Goal: Task Accomplishment & Management: Manage account settings

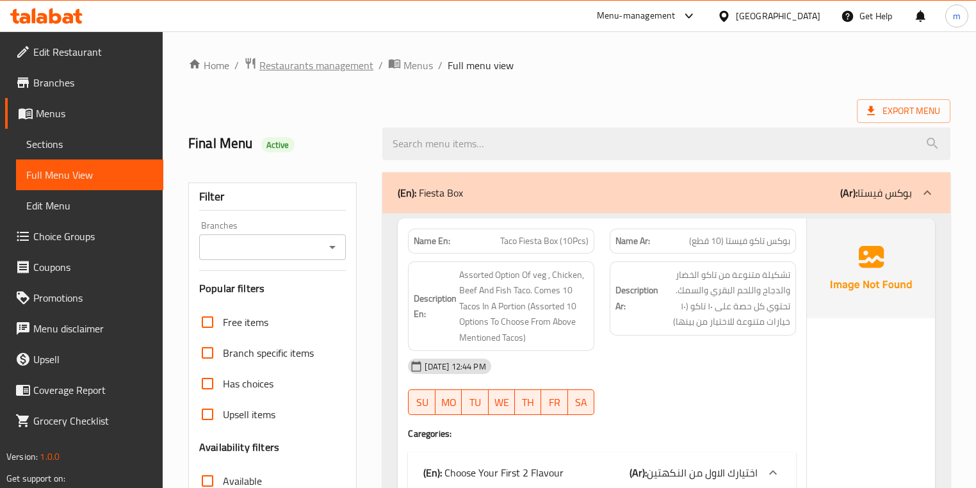
click at [276, 73] on span "Restaurants management" at bounding box center [316, 65] width 114 height 15
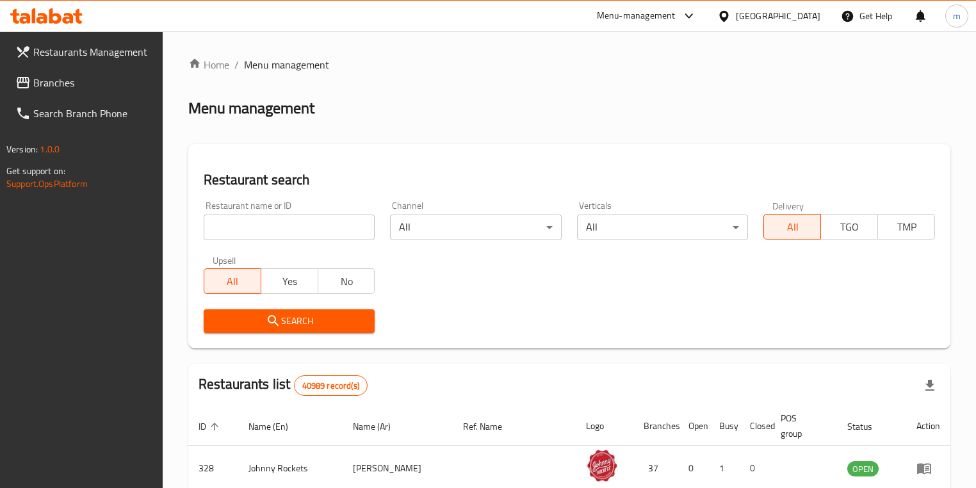
click at [59, 75] on span "Branches" at bounding box center [93, 82] width 120 height 15
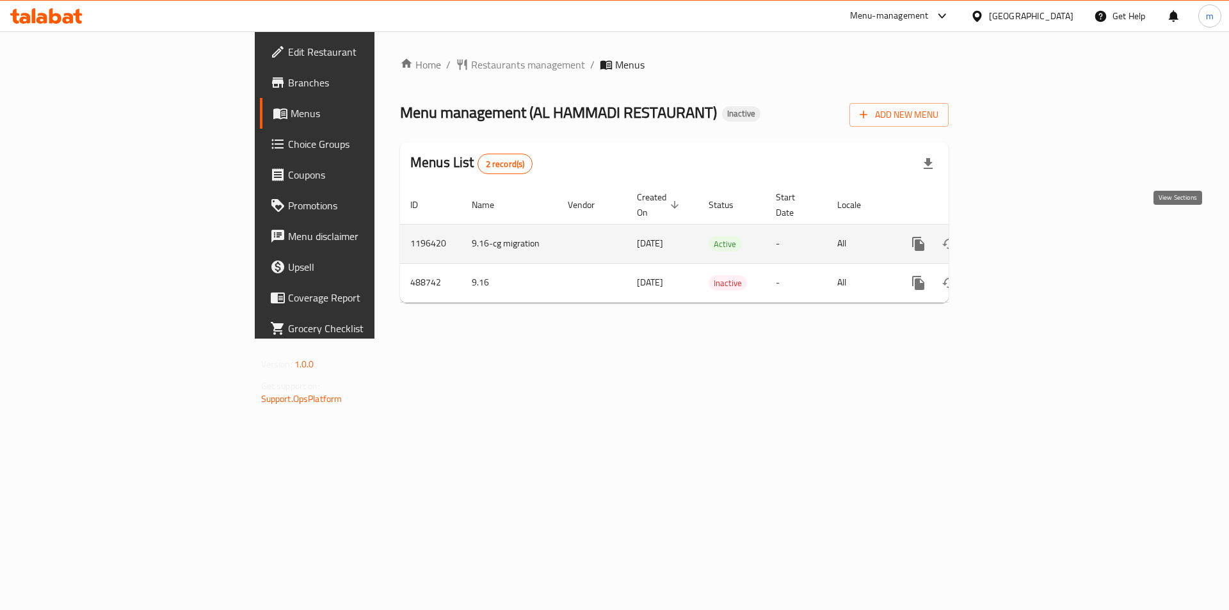
click at [1019, 236] on icon "enhanced table" at bounding box center [1010, 243] width 15 height 15
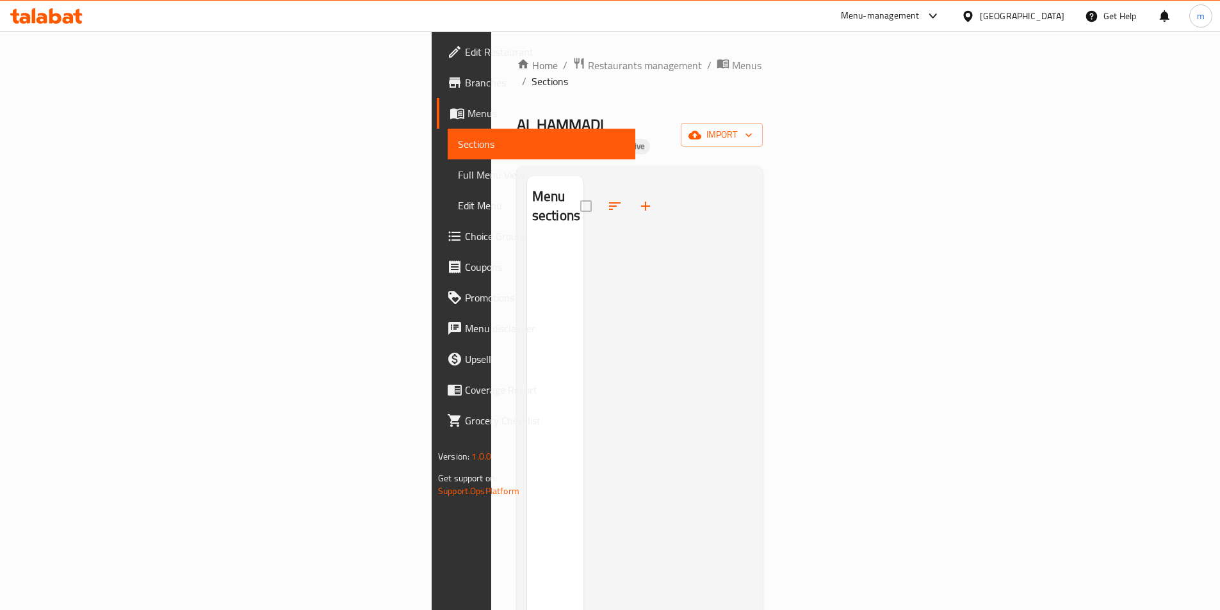
click at [458, 143] on span "Sections" at bounding box center [541, 143] width 167 height 15
click at [437, 124] on link "Menus" at bounding box center [536, 113] width 198 height 31
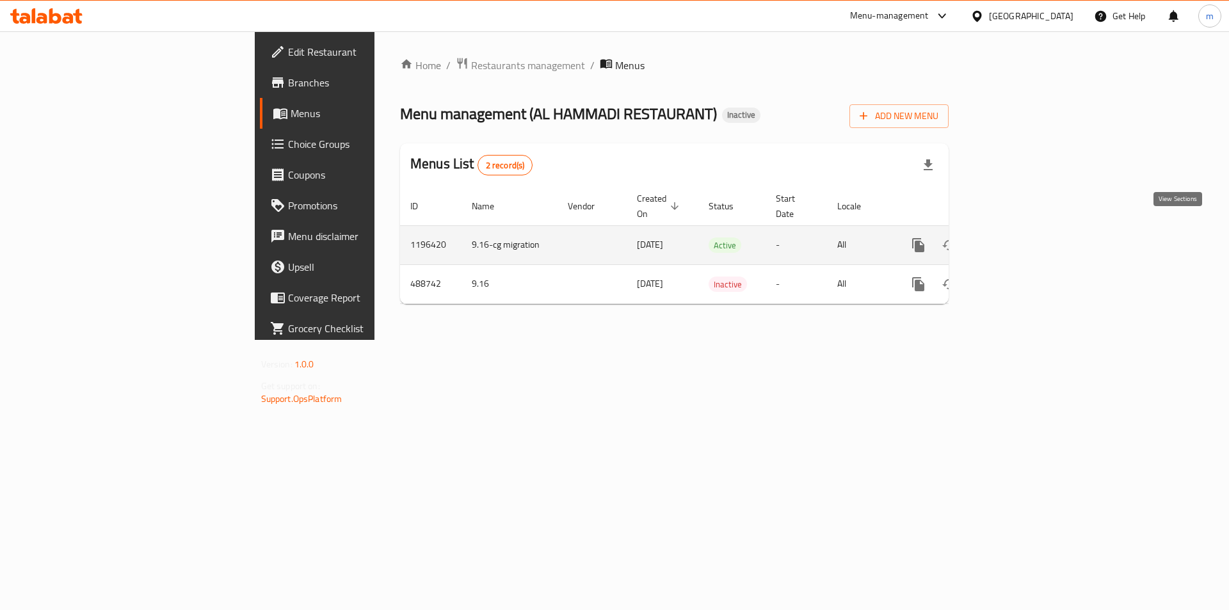
click at [1019, 238] on icon "enhanced table" at bounding box center [1010, 245] width 15 height 15
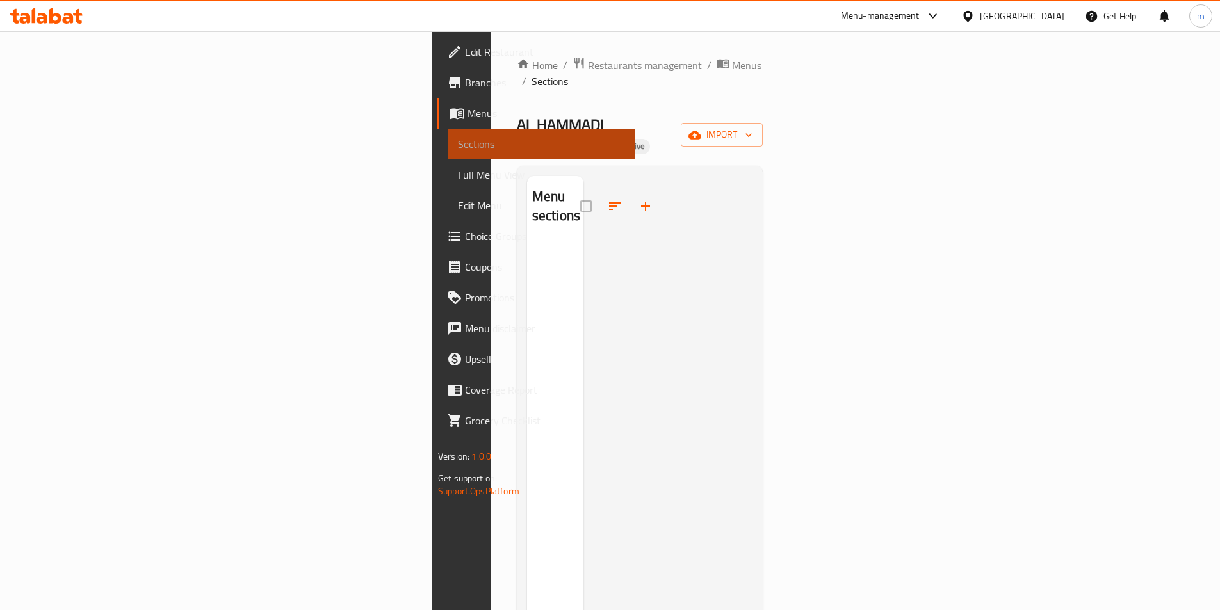
click at [458, 140] on span "Sections" at bounding box center [541, 143] width 167 height 15
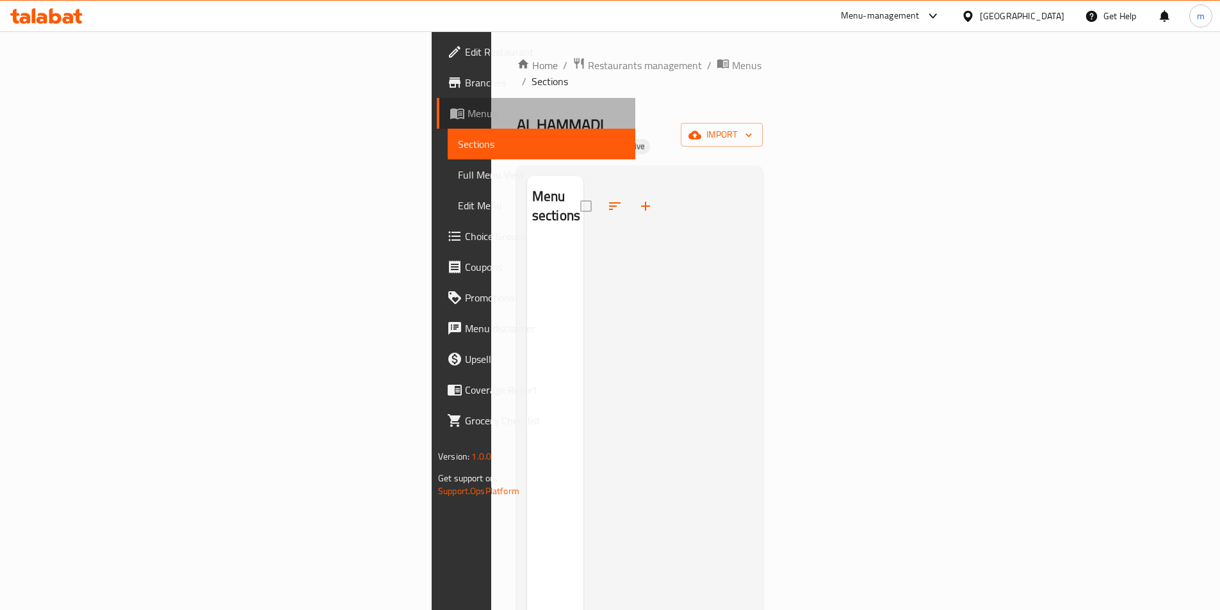
click at [467, 118] on span "Menus" at bounding box center [546, 113] width 158 height 15
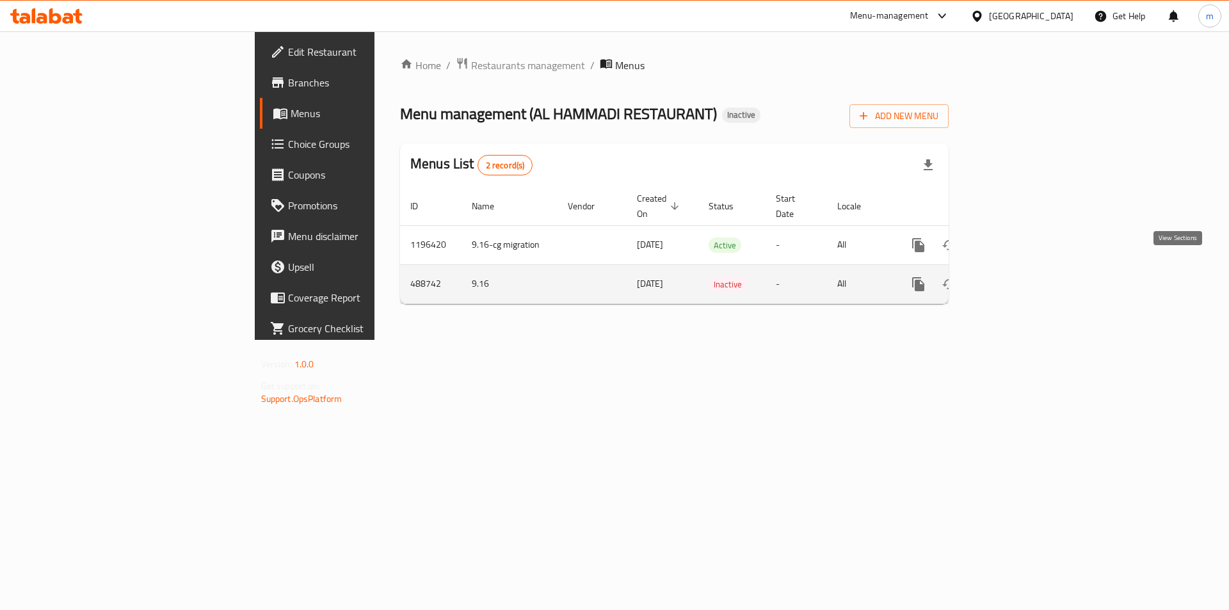
click at [1019, 277] on icon "enhanced table" at bounding box center [1010, 284] width 15 height 15
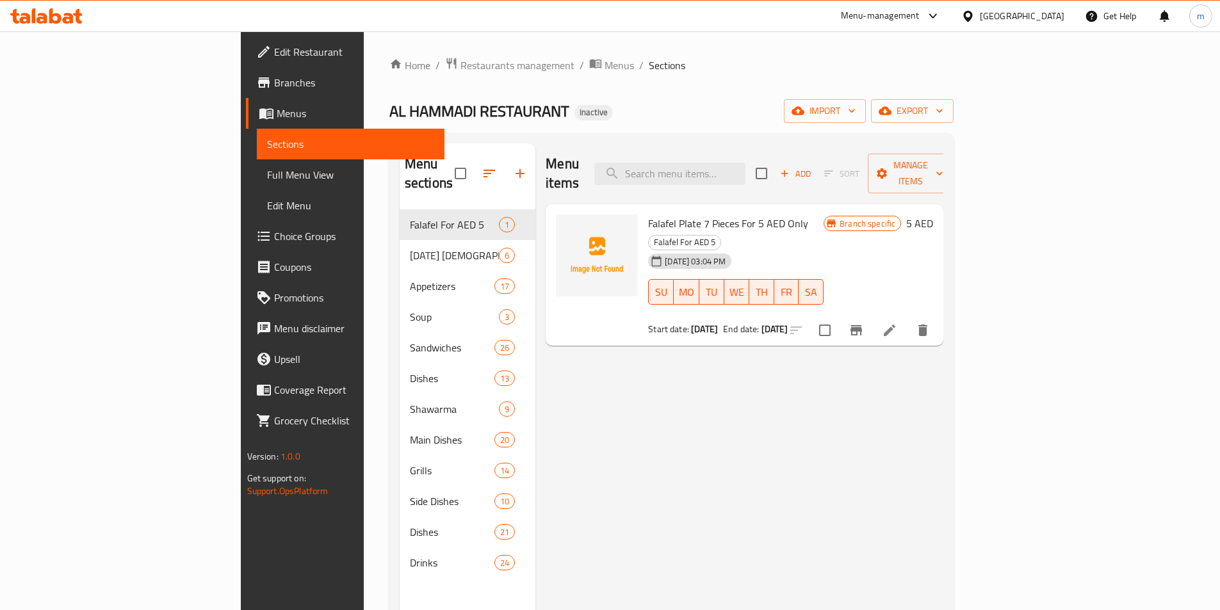
click at [257, 160] on link "Full Menu View" at bounding box center [351, 174] width 188 height 31
click at [267, 149] on span "Sections" at bounding box center [350, 143] width 167 height 15
click at [274, 90] on span "Branches" at bounding box center [354, 82] width 160 height 15
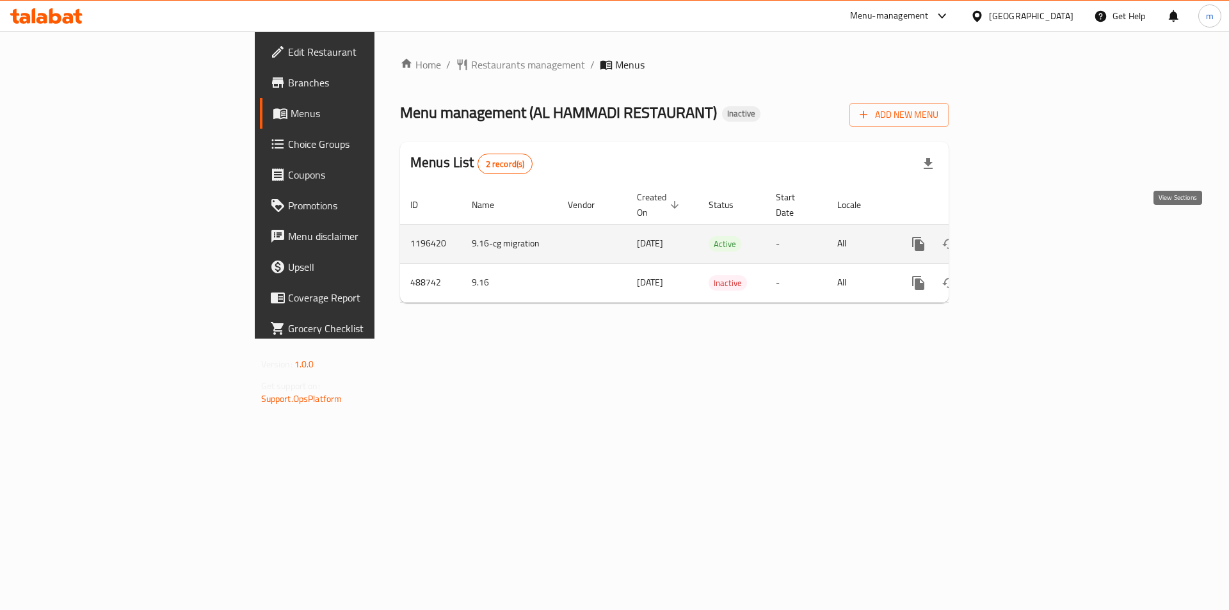
click at [1019, 236] on icon "enhanced table" at bounding box center [1010, 243] width 15 height 15
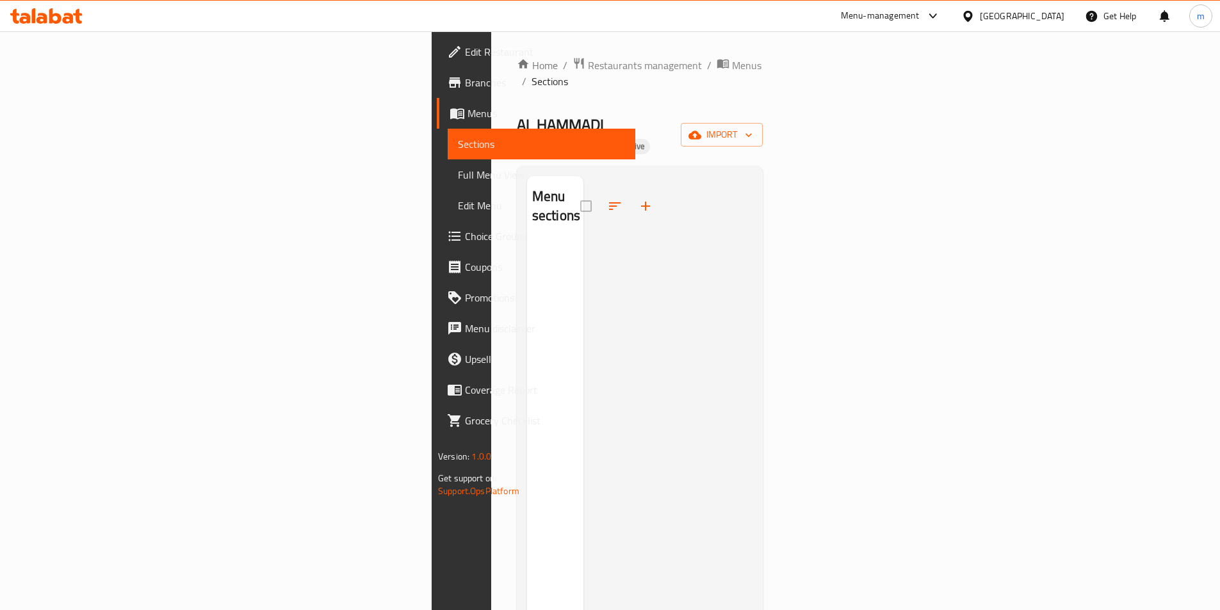
click at [613, 264] on div at bounding box center [667, 481] width 169 height 610
click at [448, 136] on link "Sections" at bounding box center [542, 144] width 188 height 31
click at [467, 111] on span "Menus" at bounding box center [546, 113] width 158 height 15
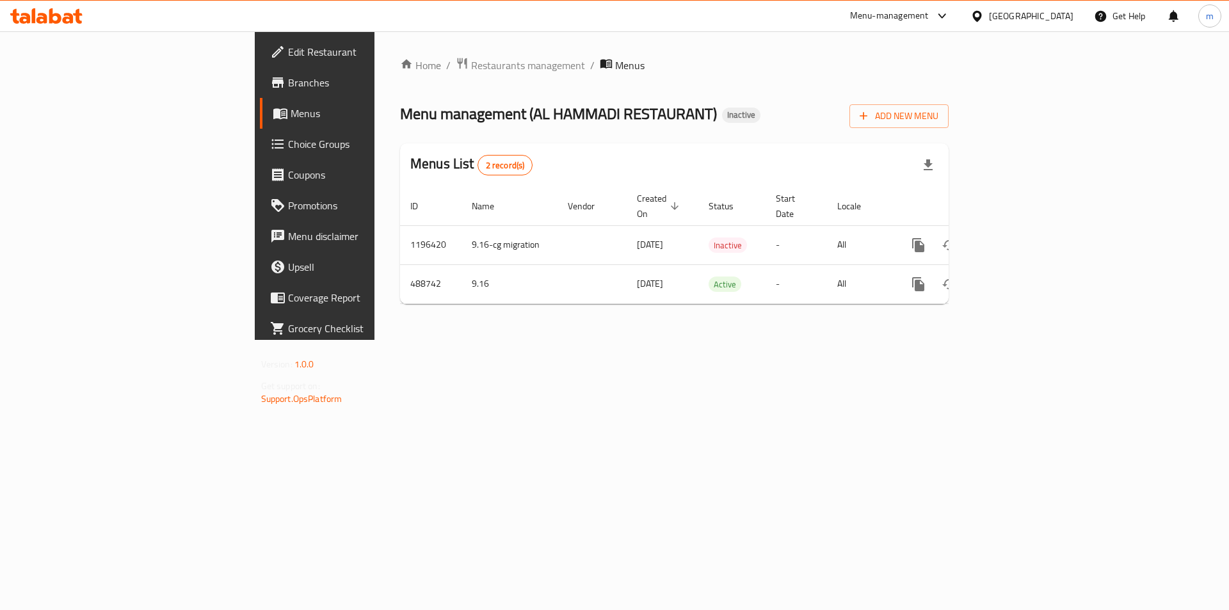
click at [975, 340] on div "Home / Restaurants management / Menus Menu management ( AL HAMMADI RESTAURANT )…" at bounding box center [675, 185] width 600 height 309
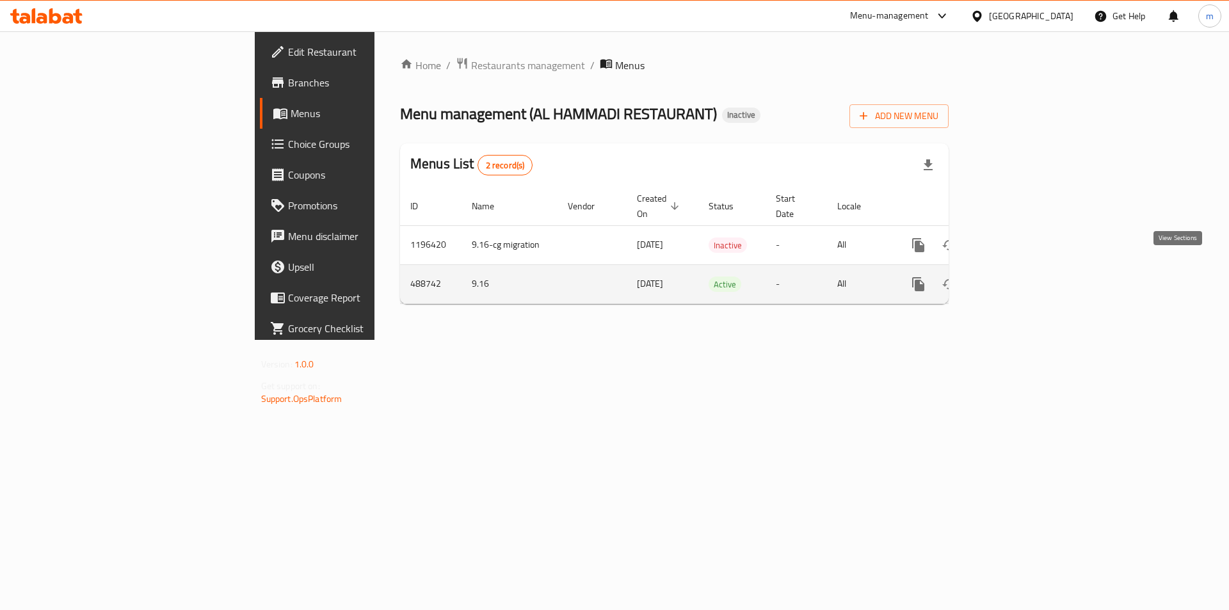
click at [1019, 277] on icon "enhanced table" at bounding box center [1010, 284] width 15 height 15
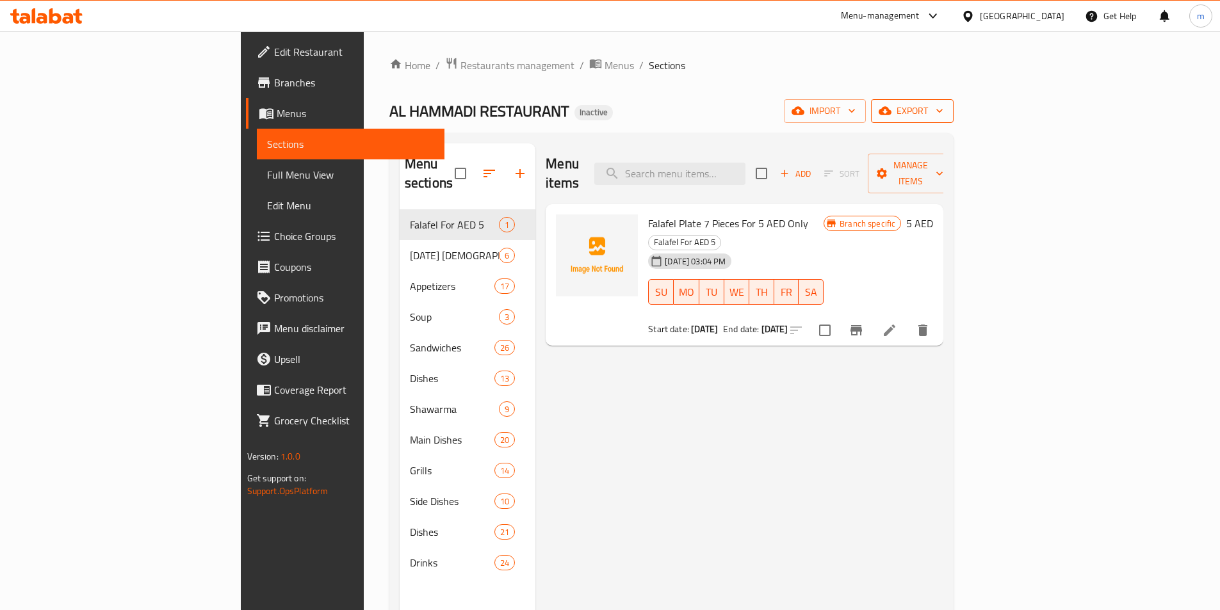
click at [943, 112] on span "export" at bounding box center [912, 111] width 62 height 16
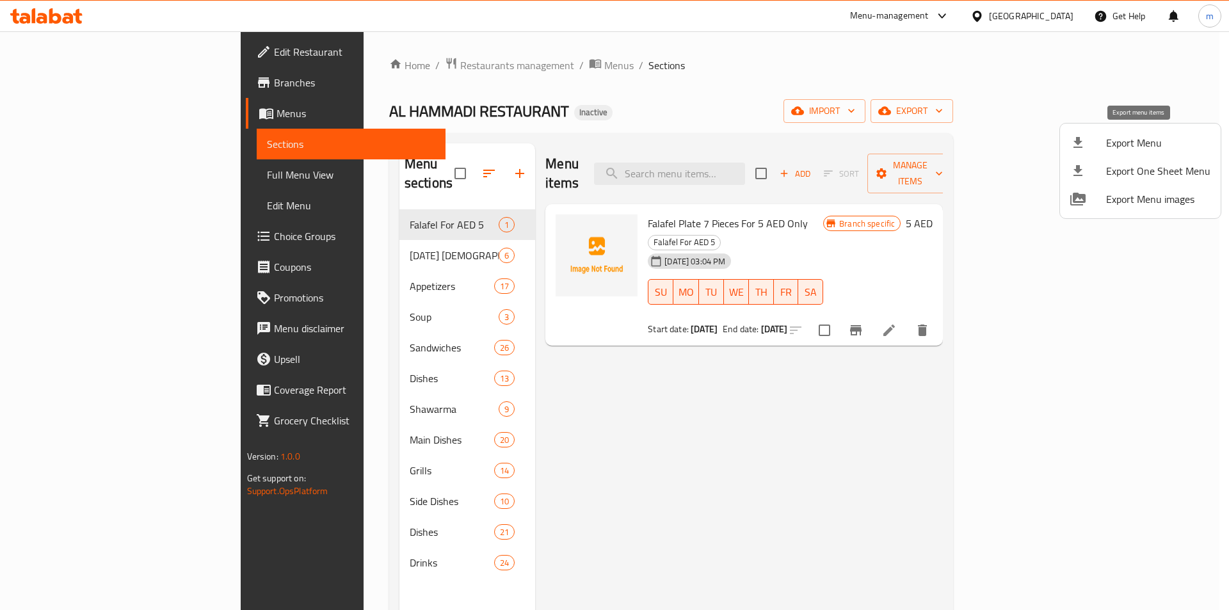
click at [1089, 149] on div at bounding box center [1089, 142] width 36 height 15
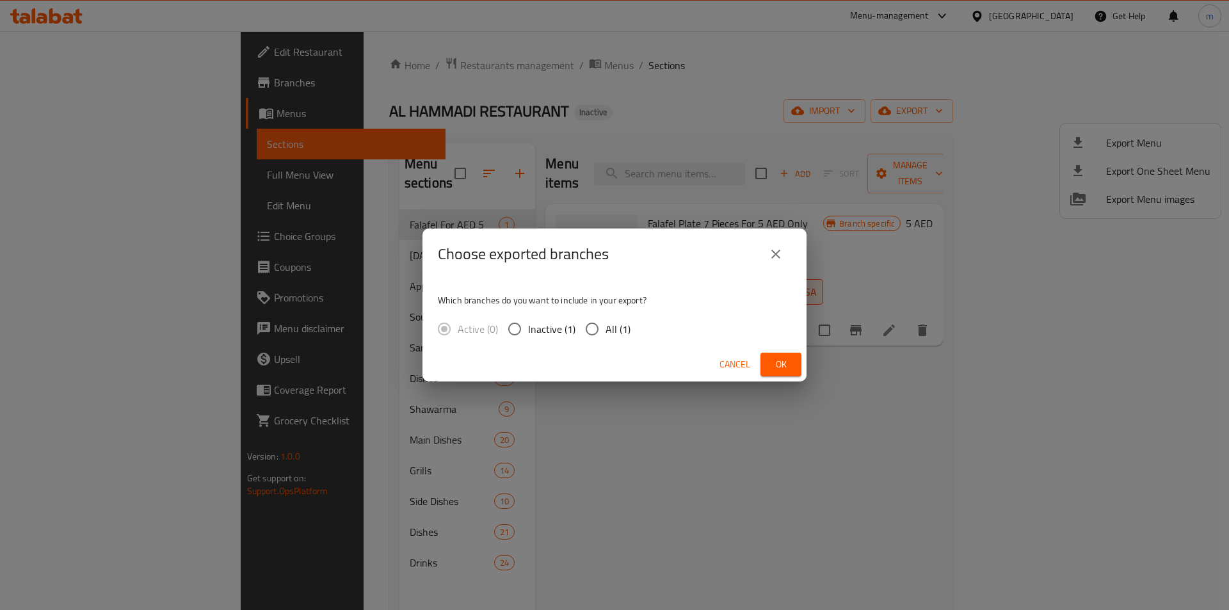
click at [608, 328] on span "All (1)" at bounding box center [618, 328] width 25 height 15
click at [606, 328] on input "All (1)" at bounding box center [592, 329] width 27 height 27
radio input "true"
click at [781, 359] on span "Ok" at bounding box center [781, 365] width 20 height 16
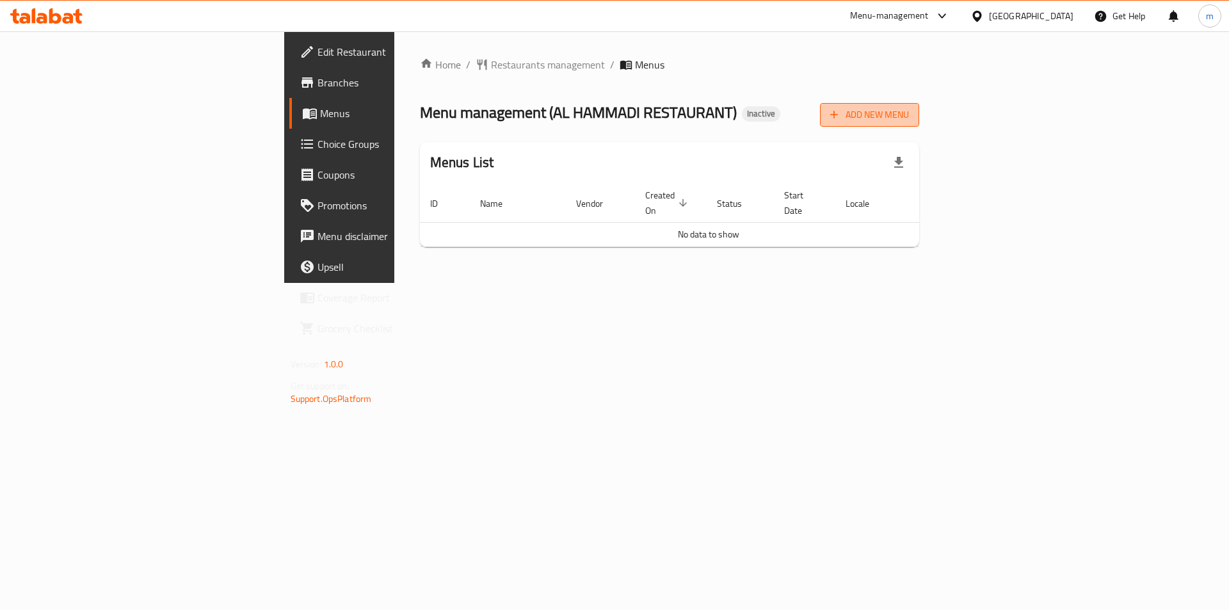
click at [909, 119] on span "Add New Menu" at bounding box center [869, 115] width 79 height 16
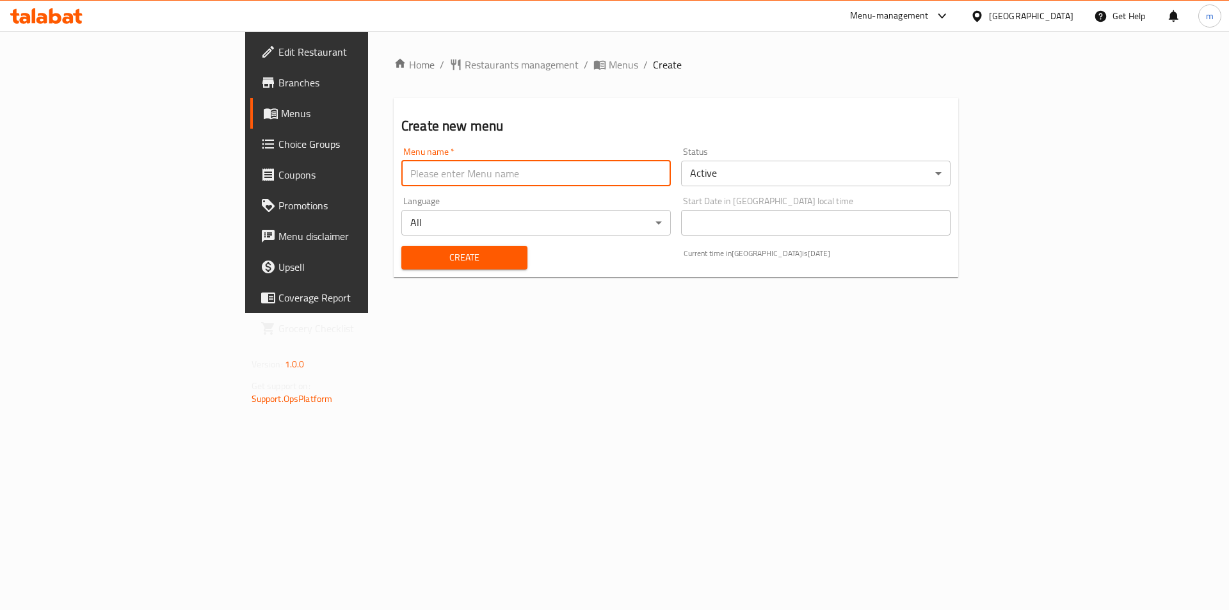
click at [401, 181] on input "text" at bounding box center [536, 174] width 270 height 26
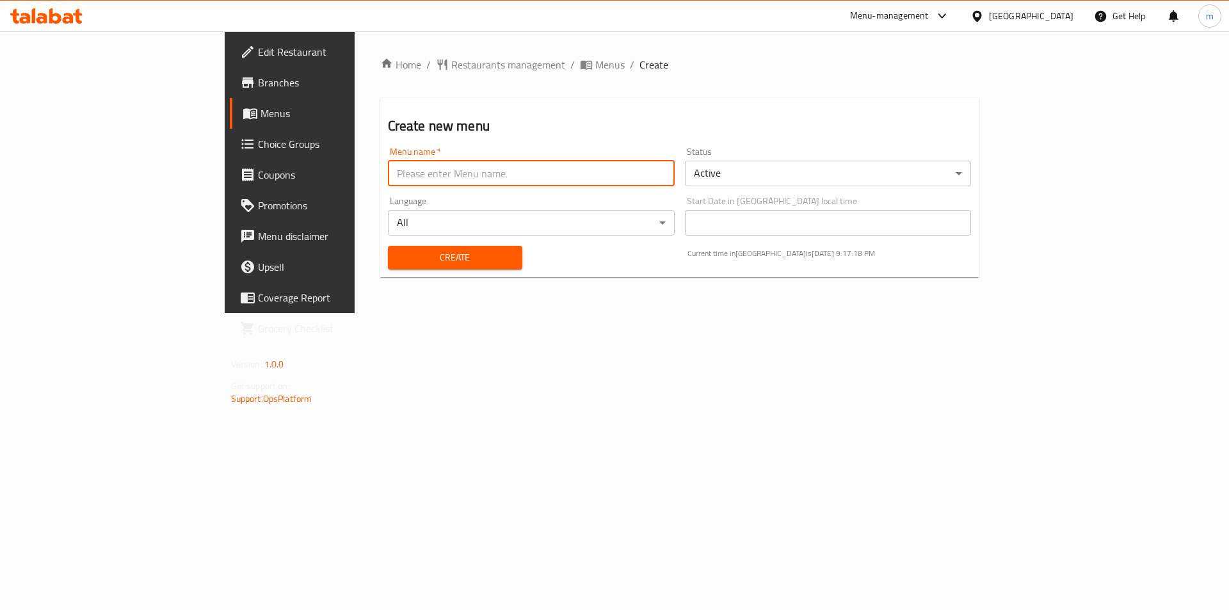
type input "Final Menu"
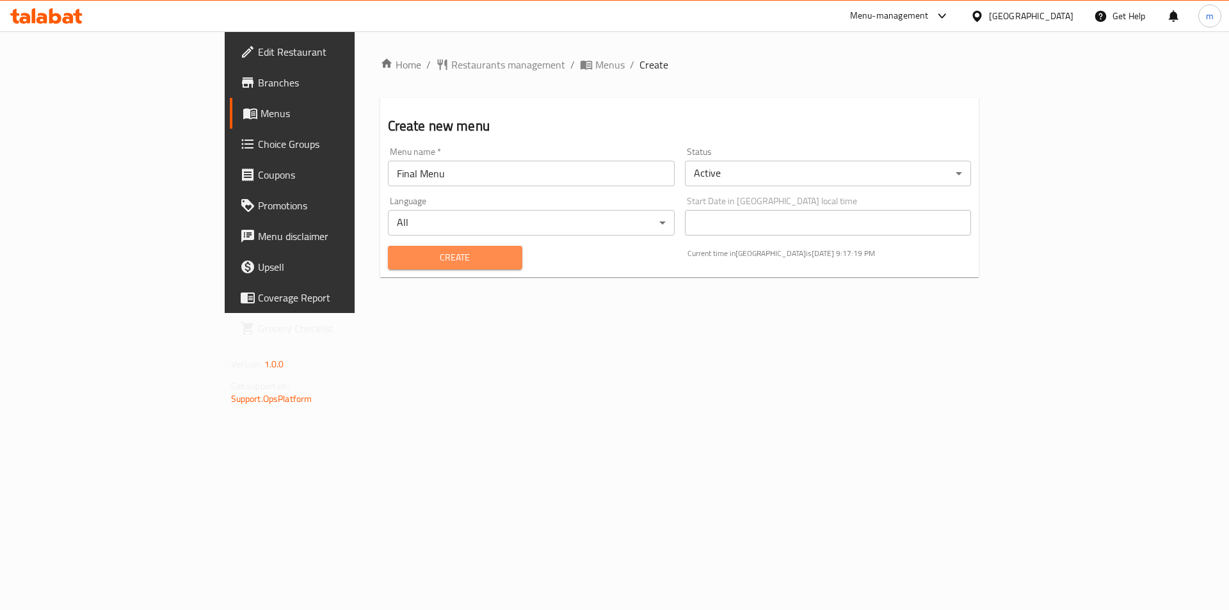
click at [398, 260] on span "Create" at bounding box center [455, 258] width 114 height 16
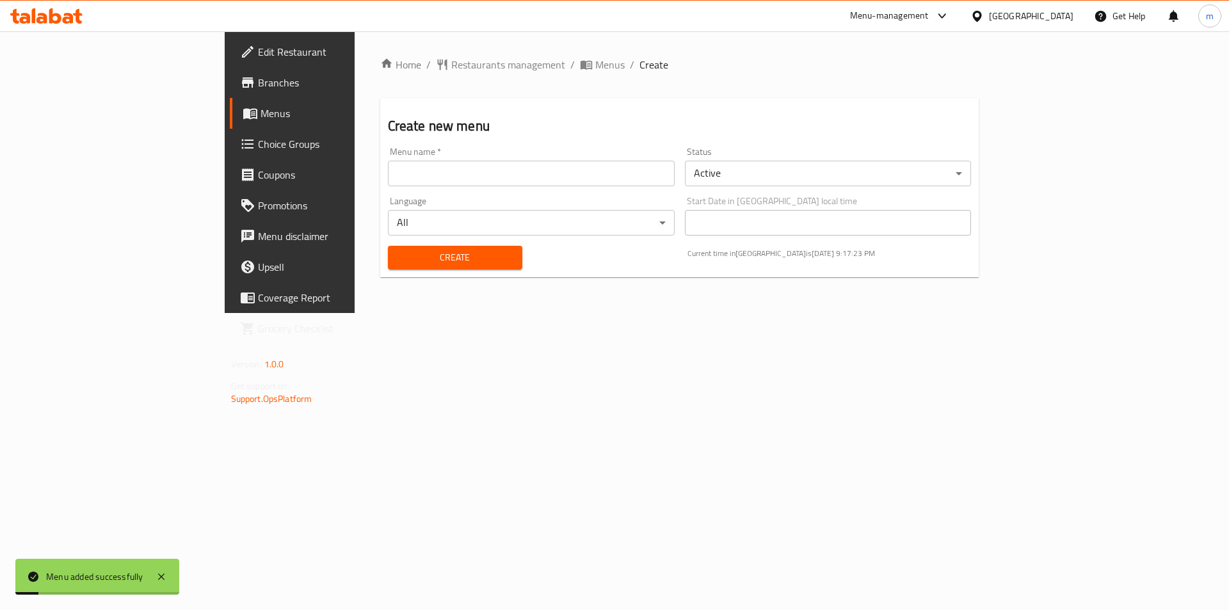
click at [261, 114] on span "Menus" at bounding box center [340, 113] width 159 height 15
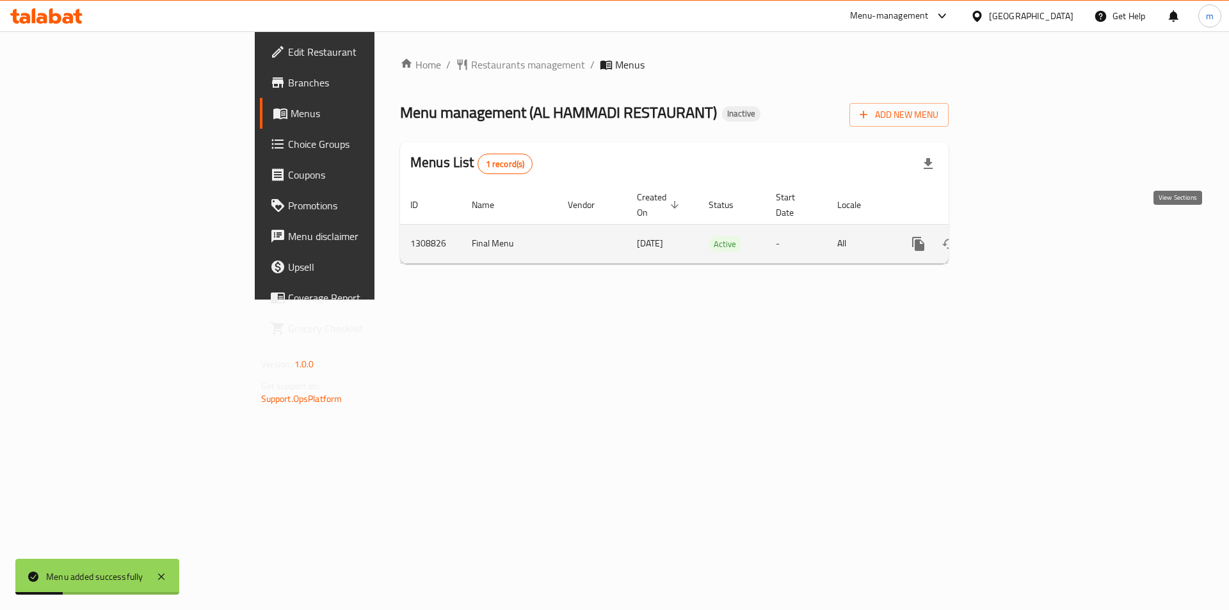
click at [1019, 236] on icon "enhanced table" at bounding box center [1010, 243] width 15 height 15
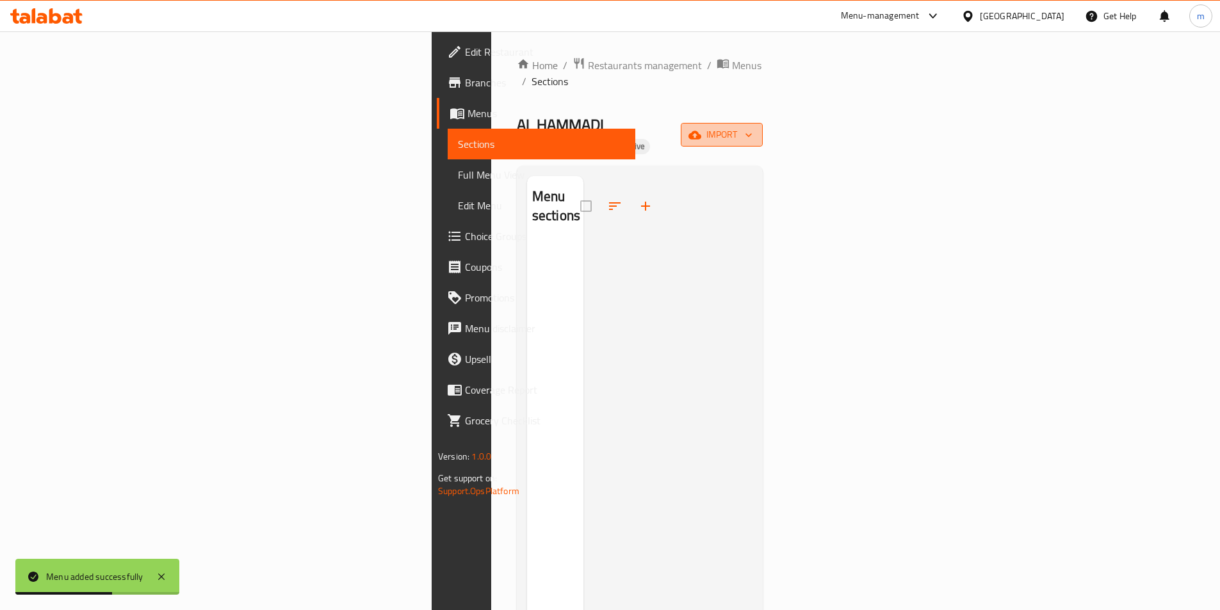
click at [752, 127] on span "import" at bounding box center [721, 135] width 61 height 16
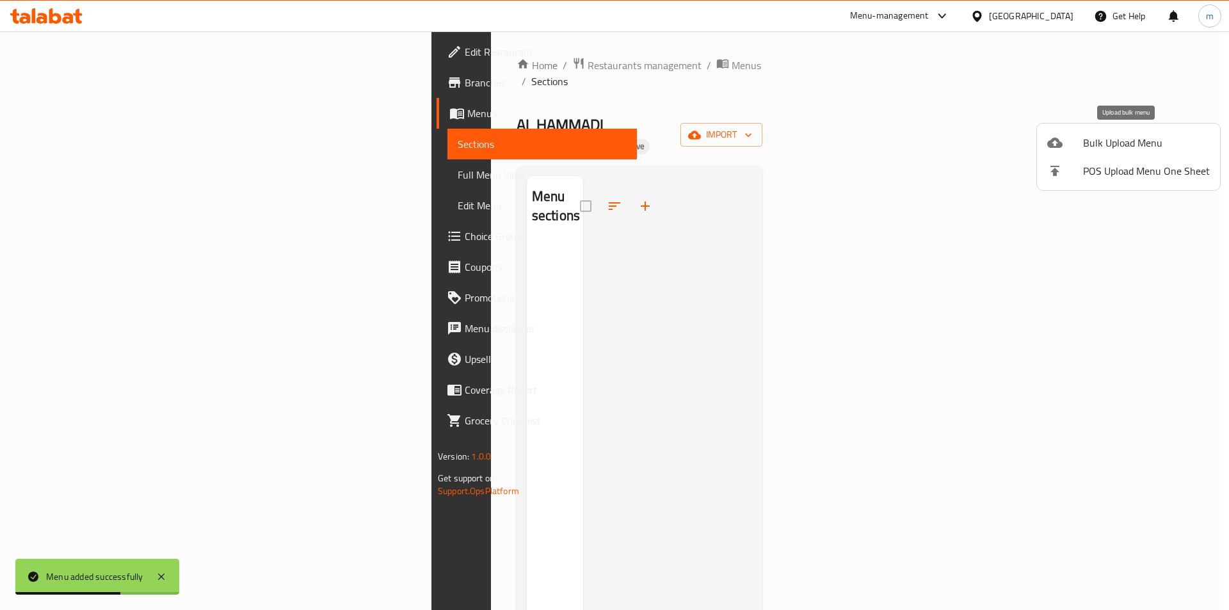
click at [1079, 134] on li "Bulk Upload Menu" at bounding box center [1128, 143] width 183 height 28
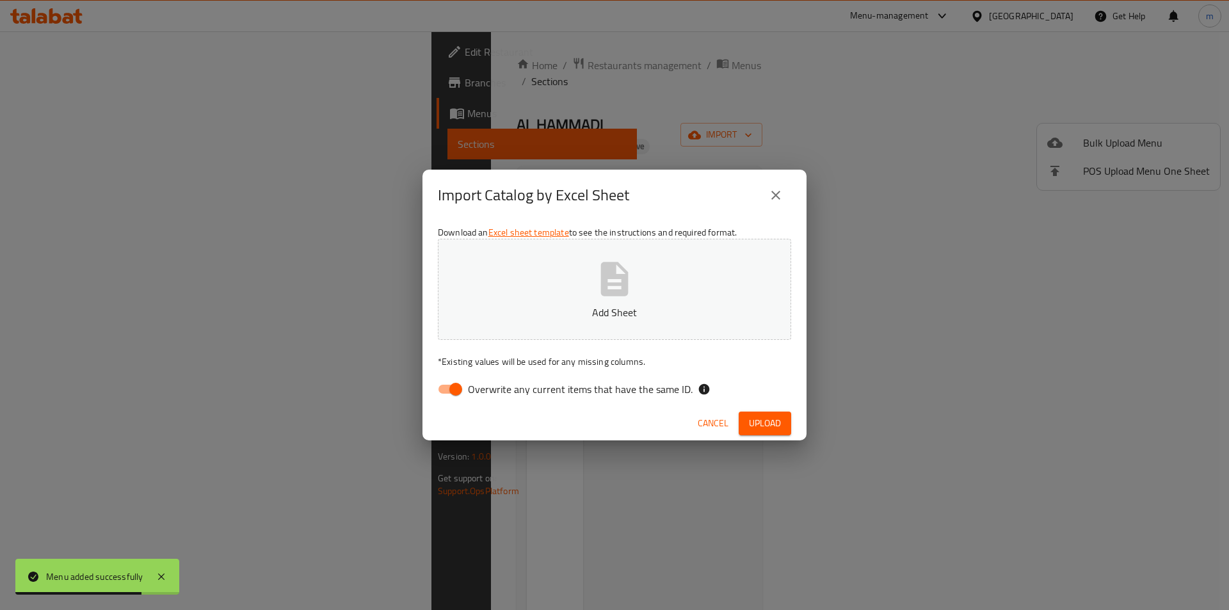
click at [458, 387] on input "Overwrite any current items that have the same ID." at bounding box center [455, 389] width 73 height 24
checkbox input "false"
click at [496, 320] on button "Add Sheet" at bounding box center [614, 289] width 353 height 101
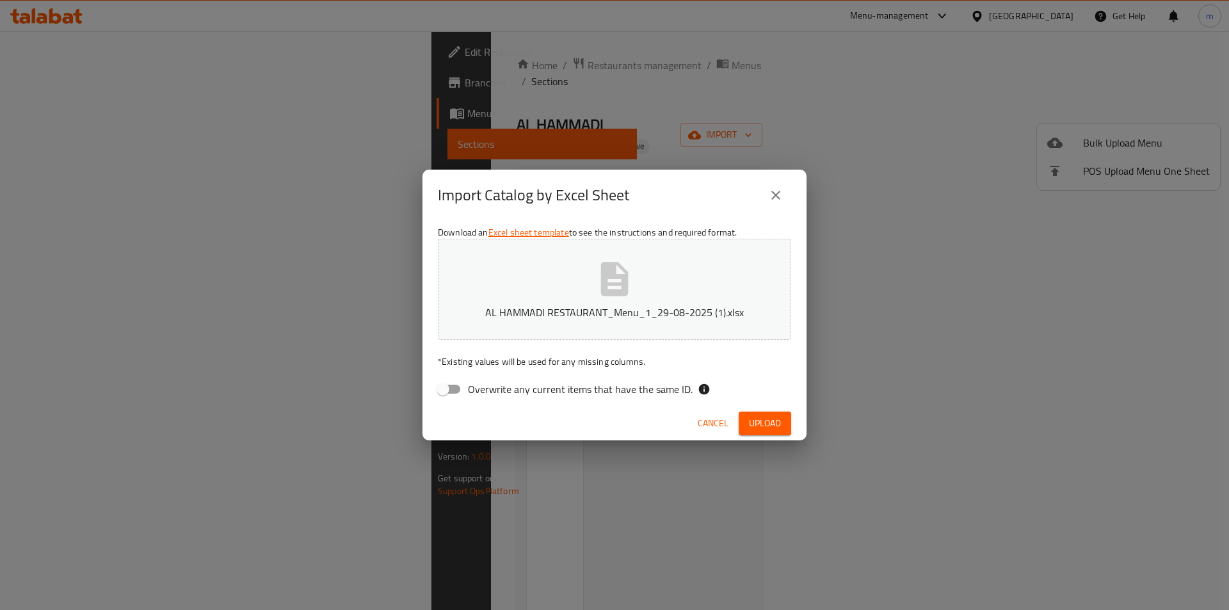
click at [768, 427] on span "Upload" at bounding box center [765, 424] width 32 height 16
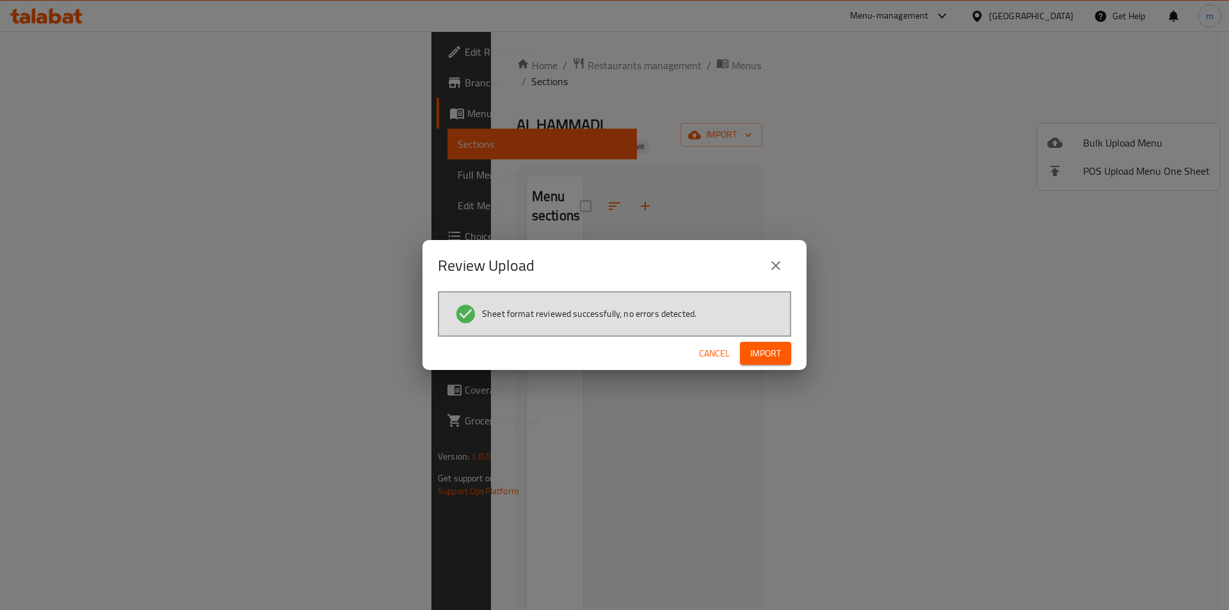
click at [765, 355] on span "Import" at bounding box center [765, 354] width 31 height 16
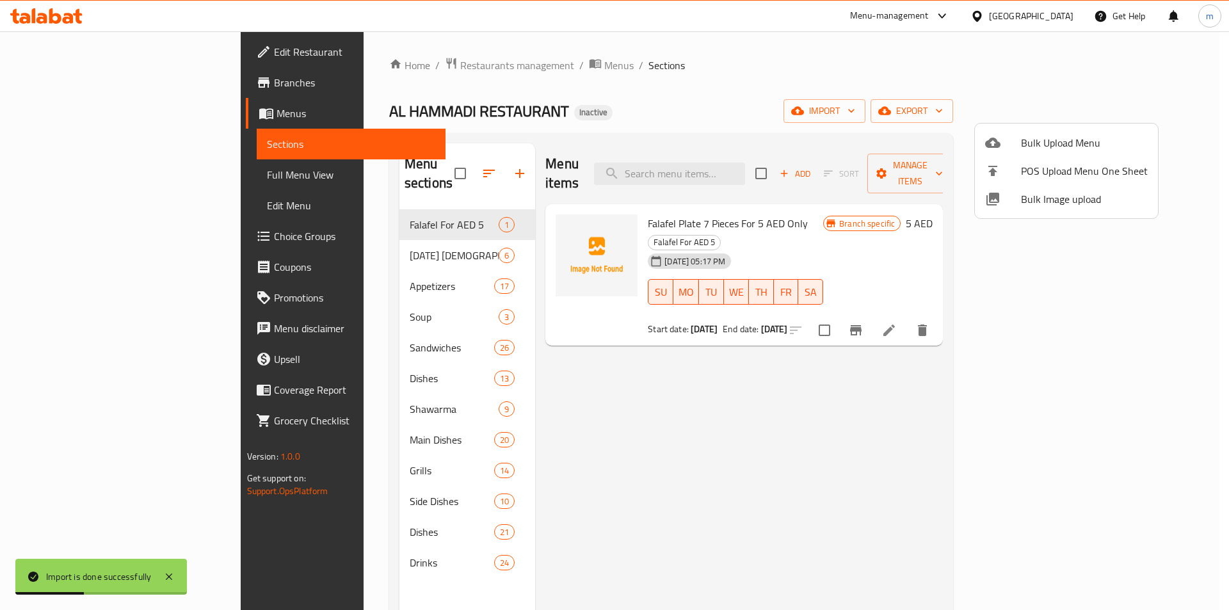
click at [66, 176] on div at bounding box center [614, 305] width 1229 height 610
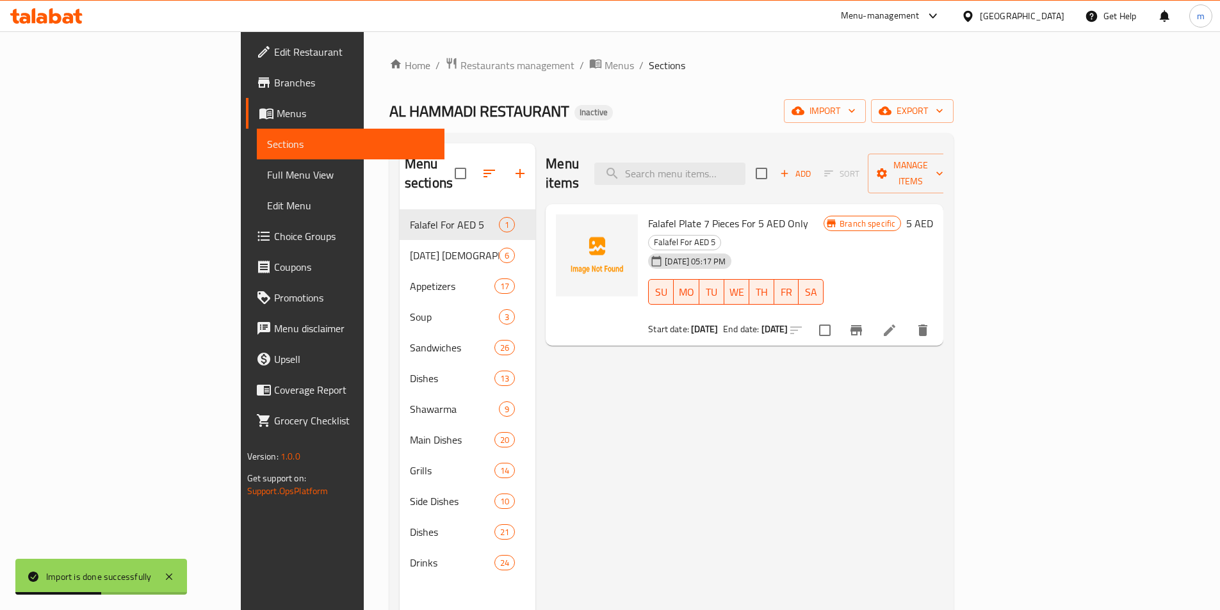
click at [267, 170] on span "Full Menu View" at bounding box center [350, 174] width 167 height 15
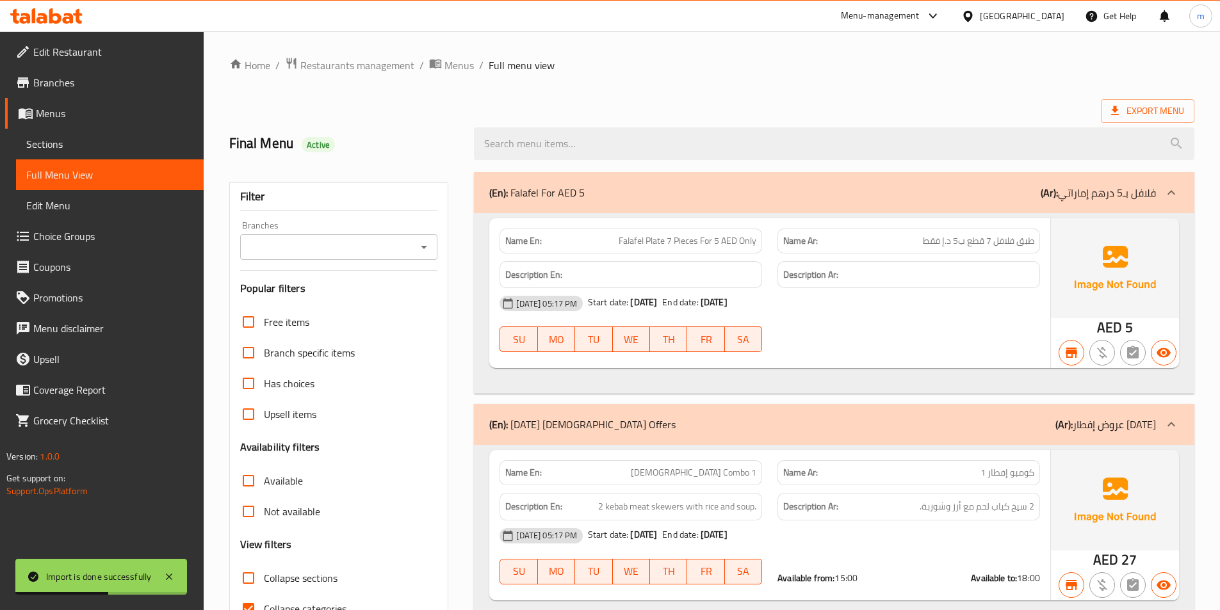
click at [304, 243] on input "Branches" at bounding box center [328, 247] width 169 height 18
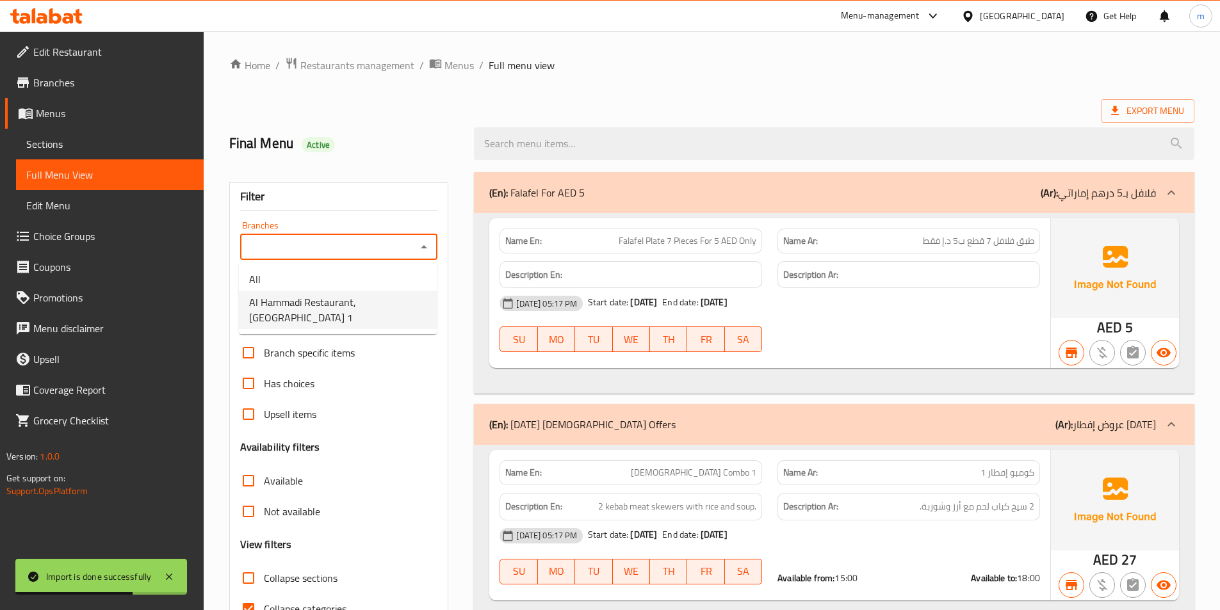
click at [289, 302] on span "Al Hammadi Restaurant, Al Hamidiya 1" at bounding box center [337, 310] width 177 height 31
type input "Al Hammadi Restaurant, Al Hamidiya 1"
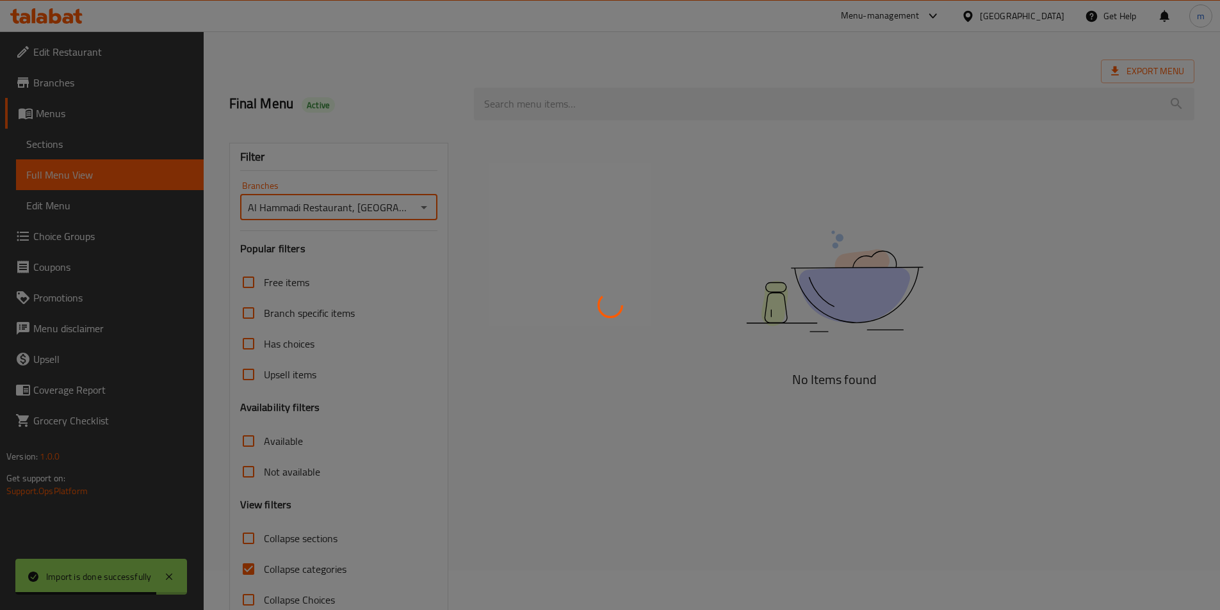
scroll to position [71, 0]
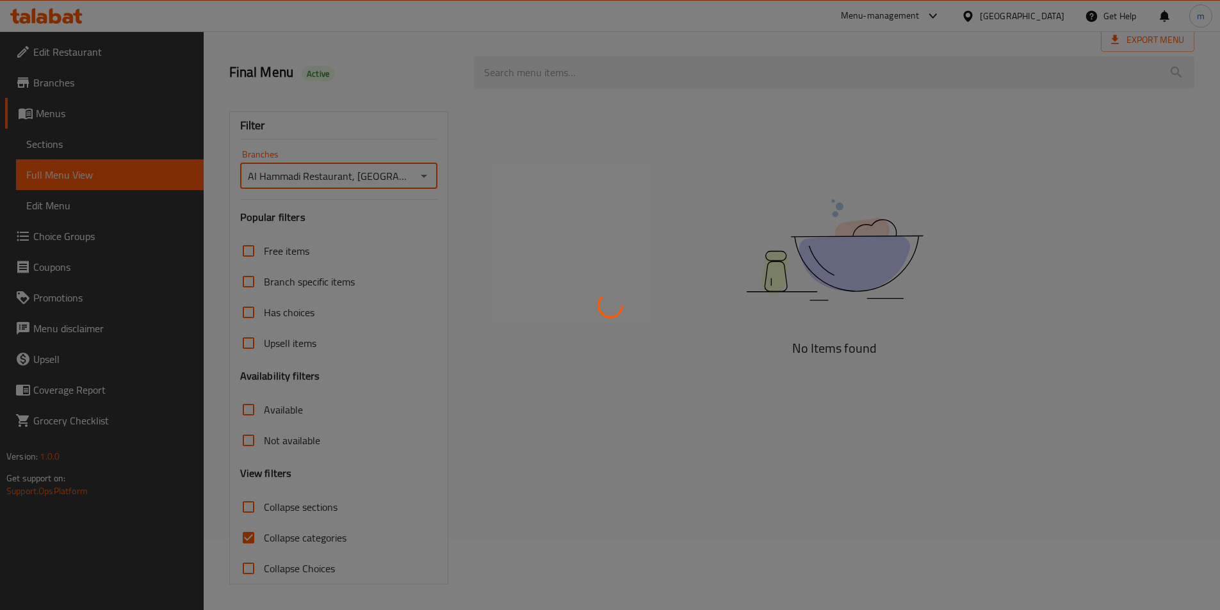
click at [239, 535] on div at bounding box center [610, 305] width 1220 height 610
click at [254, 540] on div at bounding box center [610, 305] width 1220 height 610
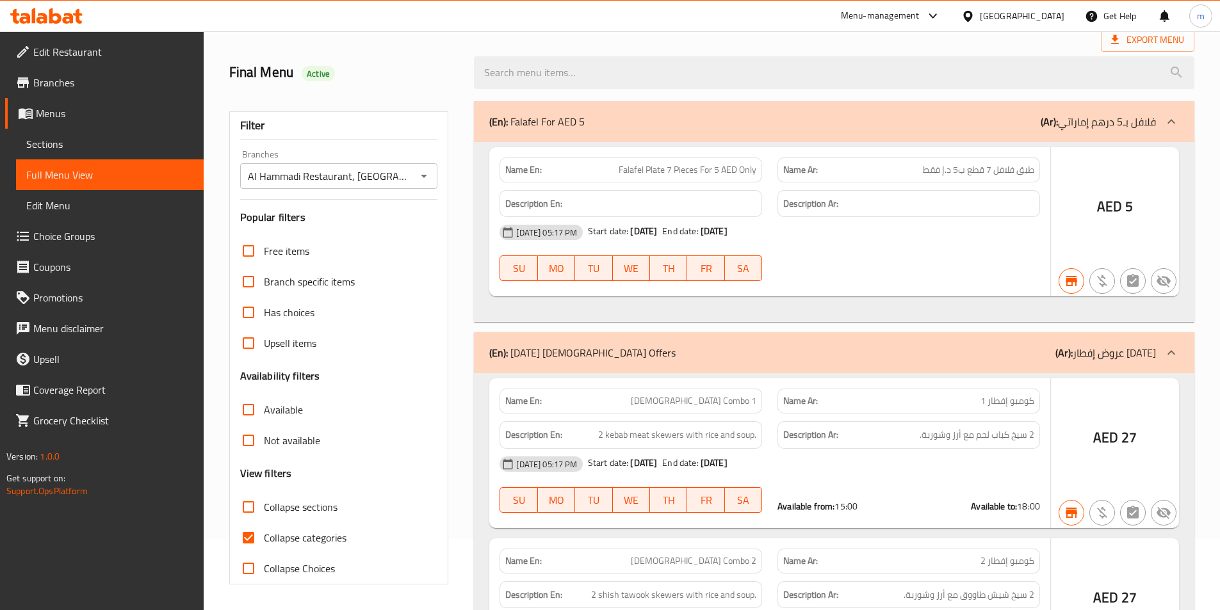
click at [247, 540] on div at bounding box center [610, 305] width 1220 height 610
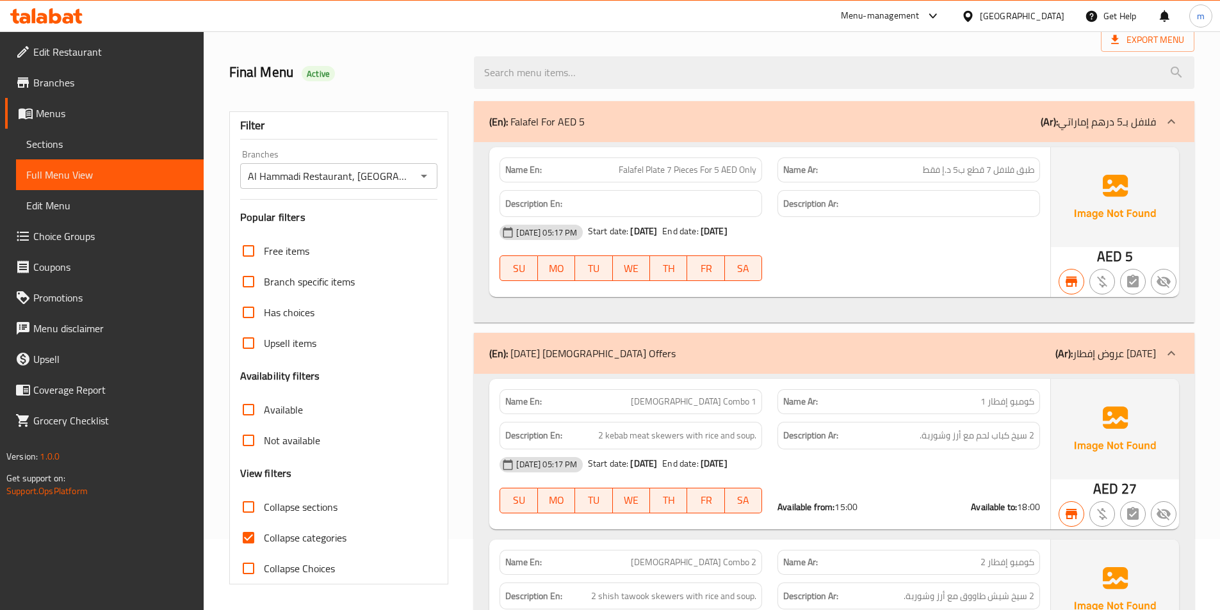
click at [245, 539] on input "Collapse categories" at bounding box center [248, 537] width 31 height 31
checkbox input "false"
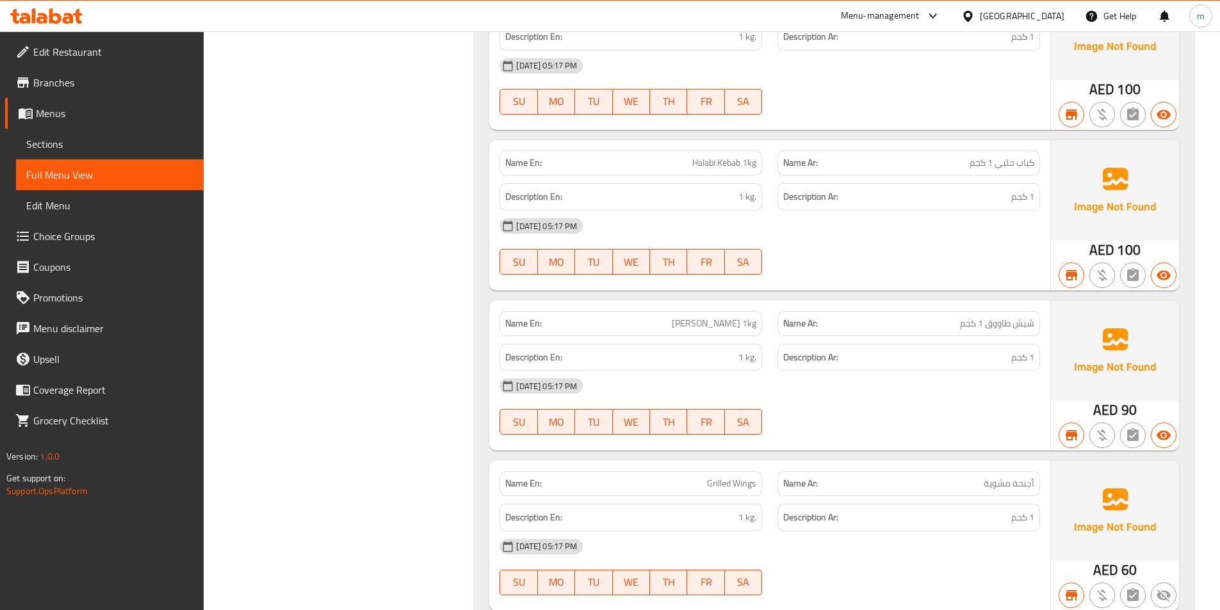
scroll to position [15246, 0]
